Goal: Task Accomplishment & Management: Complete application form

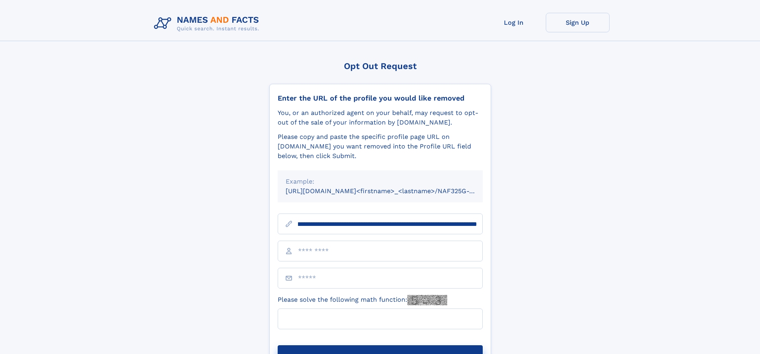
scroll to position [0, 91]
type input "**********"
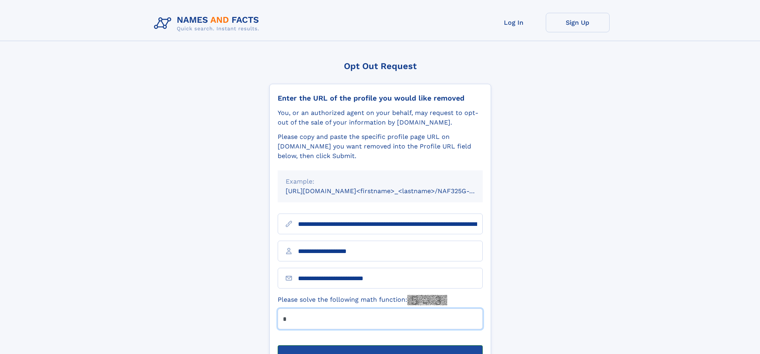
type input "*"
click at [380, 345] on button "Submit Opt Out Request" at bounding box center [380, 358] width 205 height 26
